Goal: Task Accomplishment & Management: Complete application form

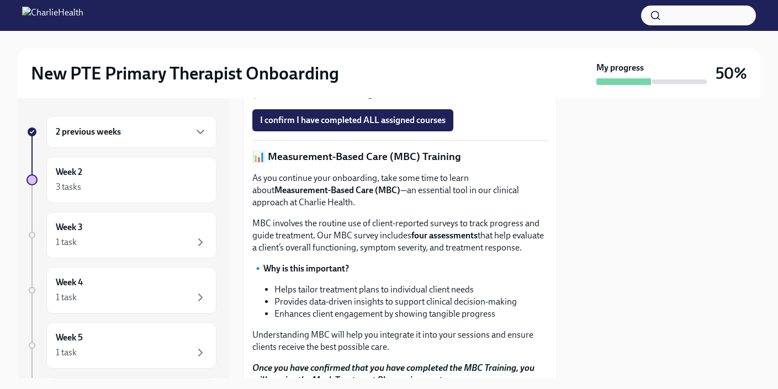
scroll to position [448, 0]
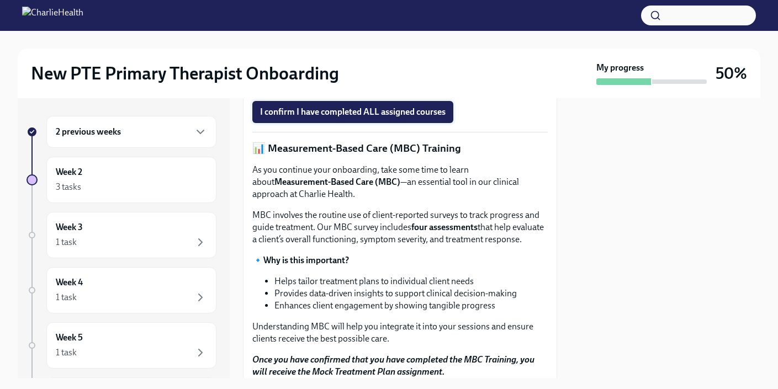
click at [389, 118] on span "I confirm I have completed ALL assigned courses" at bounding box center [352, 112] width 185 height 11
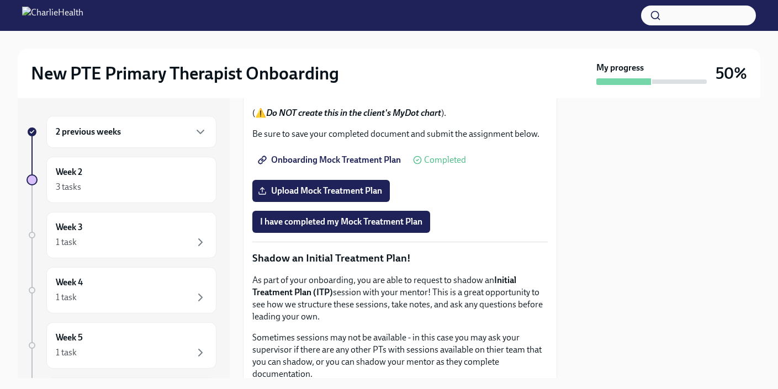
scroll to position [872, 0]
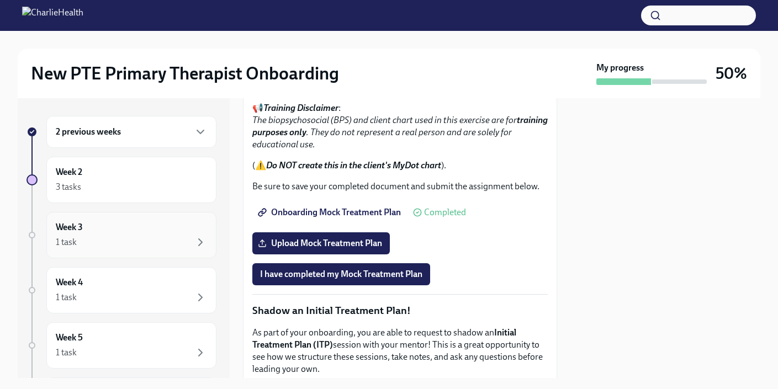
click at [131, 235] on div "Week 3 1 task" at bounding box center [131, 235] width 151 height 28
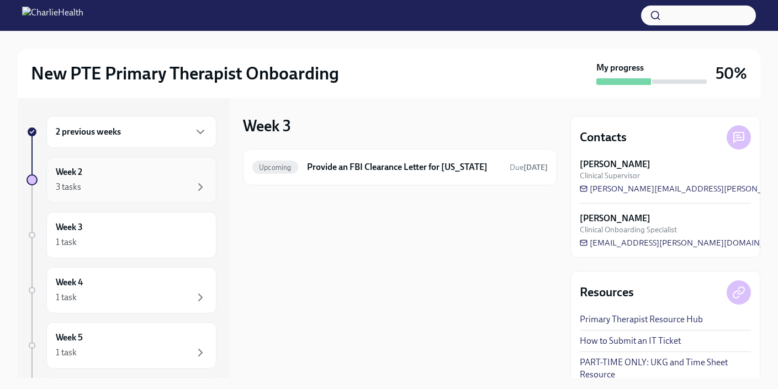
click at [137, 183] on div "3 tasks" at bounding box center [131, 187] width 151 height 13
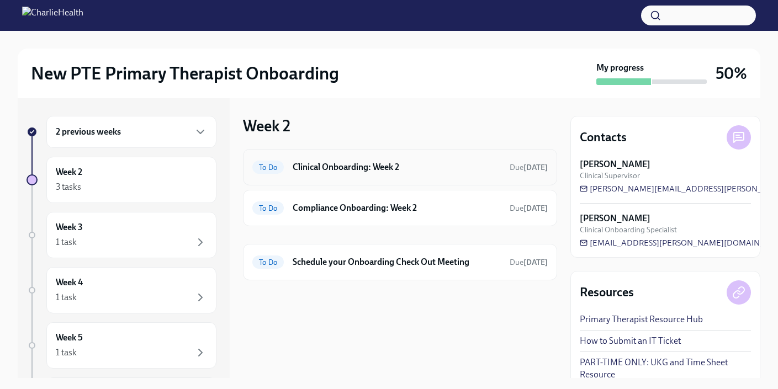
click at [420, 178] on div "To Do Clinical Onboarding: Week 2 Due [DATE]" at bounding box center [400, 167] width 314 height 36
click at [367, 169] on h6 "Clinical Onboarding: Week 2" at bounding box center [397, 167] width 208 height 12
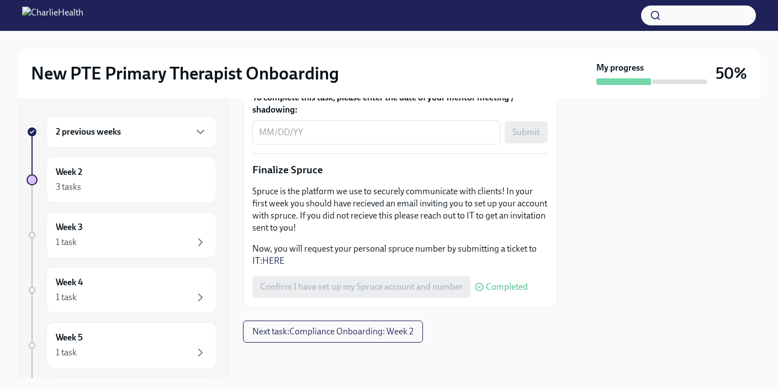
scroll to position [1471, 0]
click at [348, 330] on span "Next task : Compliance Onboarding: Week 2" at bounding box center [332, 331] width 161 height 11
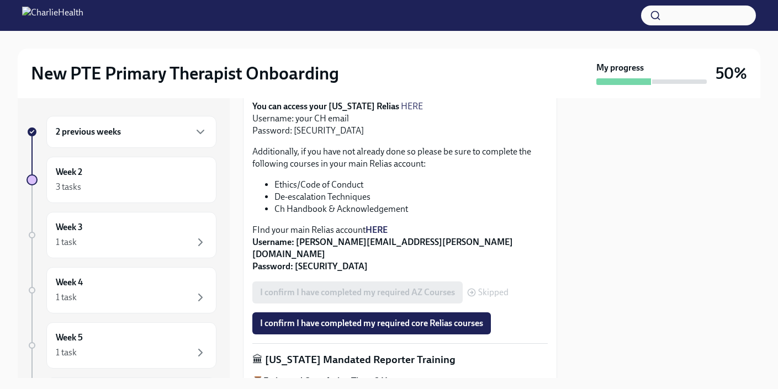
scroll to position [434, 0]
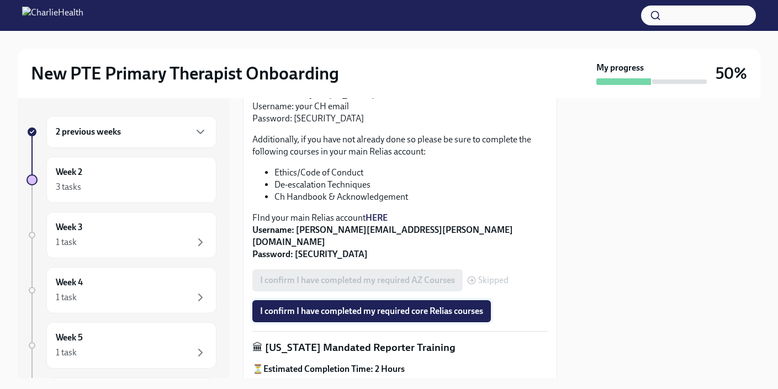
click at [343, 306] on span "I confirm I have completed my required core Relias courses" at bounding box center [371, 311] width 223 height 11
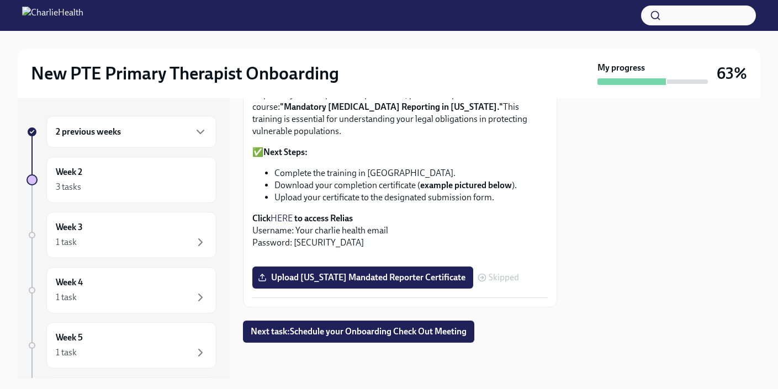
scroll to position [888, 0]
click at [349, 333] on span "Next task : Schedule your Onboarding Check Out Meeting" at bounding box center [359, 331] width 216 height 11
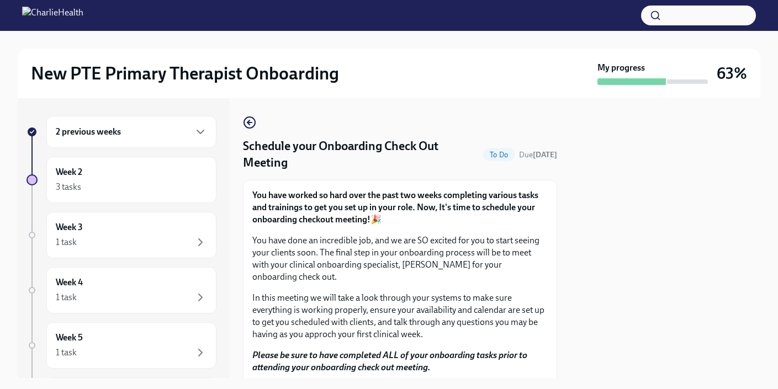
scroll to position [92, 0]
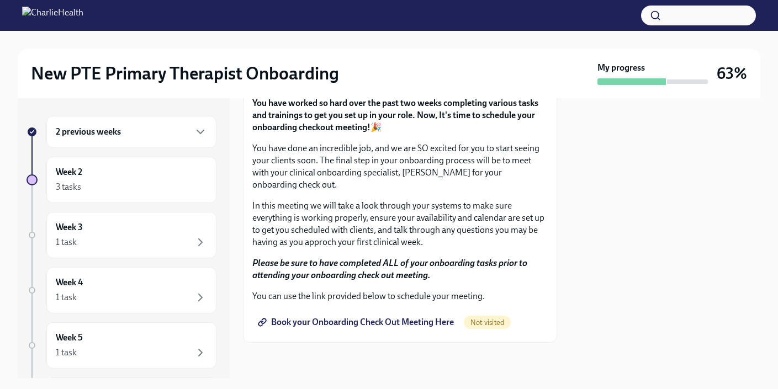
click at [349, 331] on link "Book your Onboarding Check Out Meeting Here" at bounding box center [356, 322] width 209 height 22
click at [568, 314] on div "2 previous weeks Week 2 3 tasks Week 3 1 task Week 4 1 task Week 5 1 task Week …" at bounding box center [389, 238] width 742 height 280
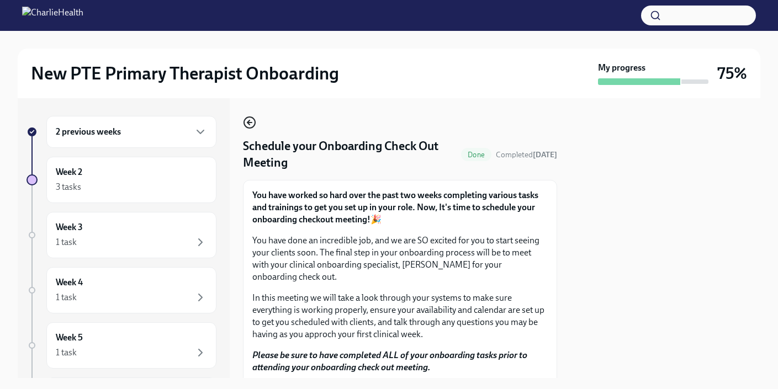
click at [250, 120] on icon "button" at bounding box center [249, 122] width 13 height 13
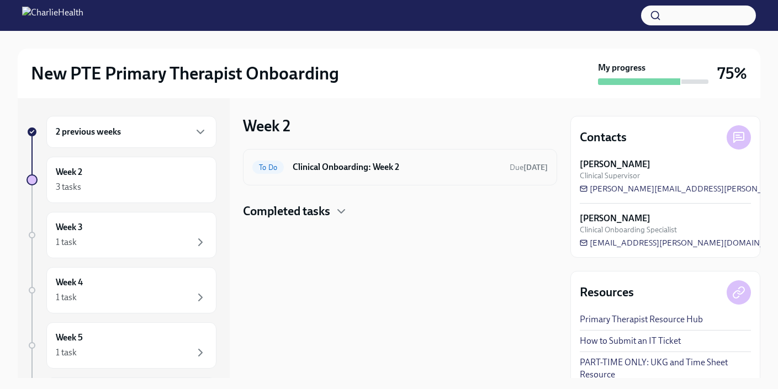
click at [356, 173] on div "To Do Clinical Onboarding: Week 2 Due [DATE]" at bounding box center [399, 167] width 295 height 18
